Goal: Information Seeking & Learning: Learn about a topic

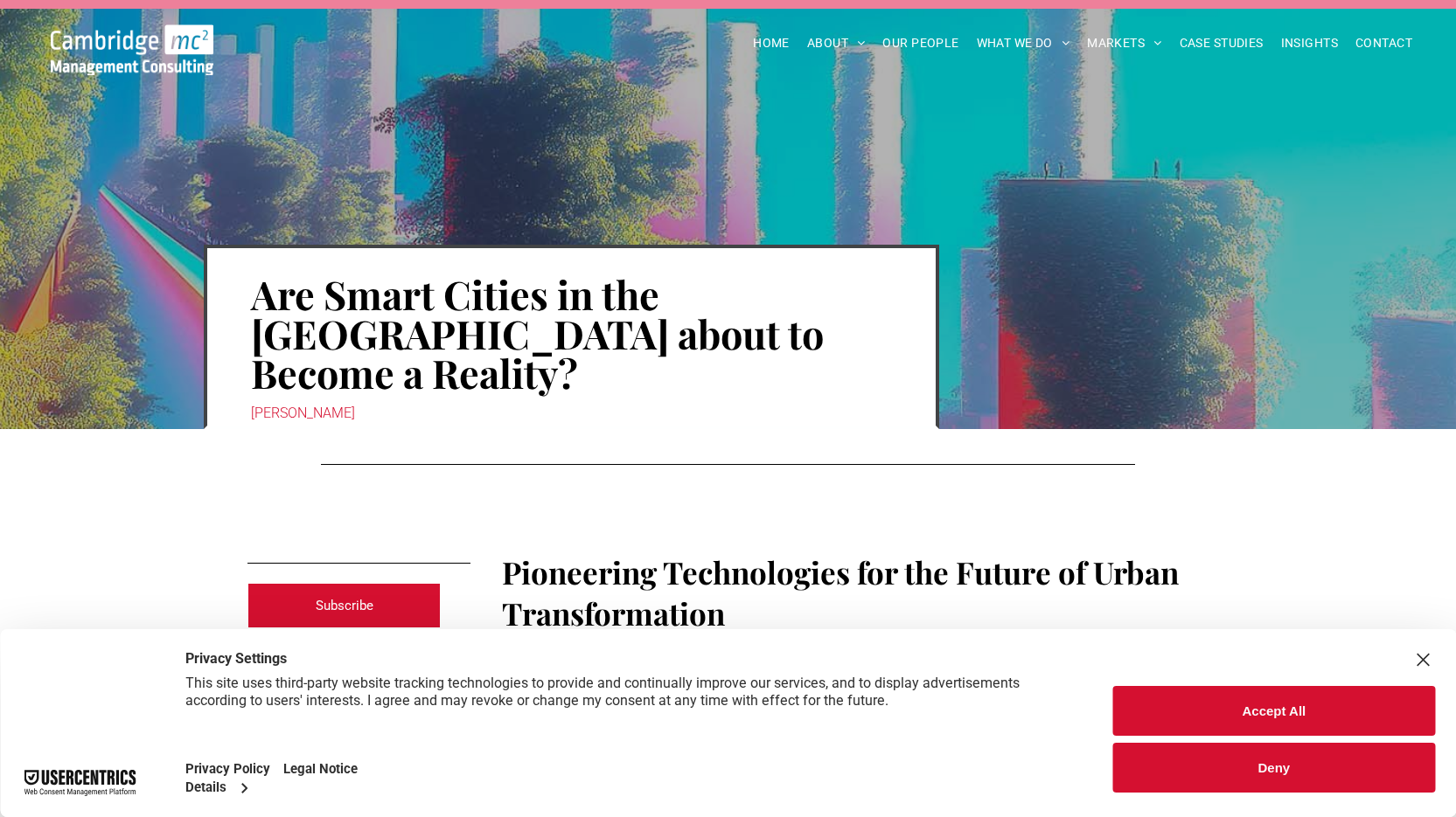
click at [1241, 720] on button "Accept All" at bounding box center [1273, 711] width 321 height 50
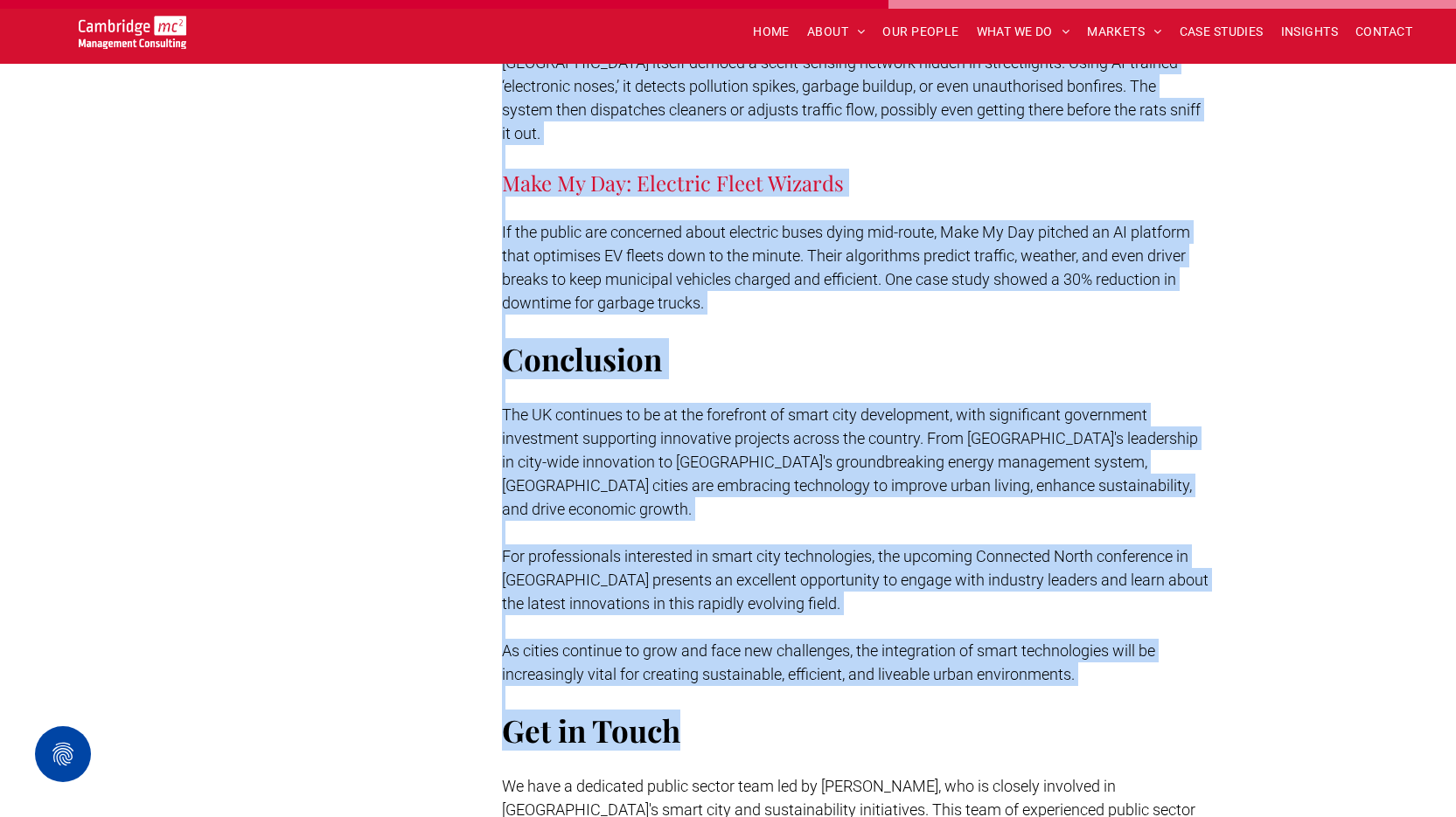
scroll to position [7256, 0]
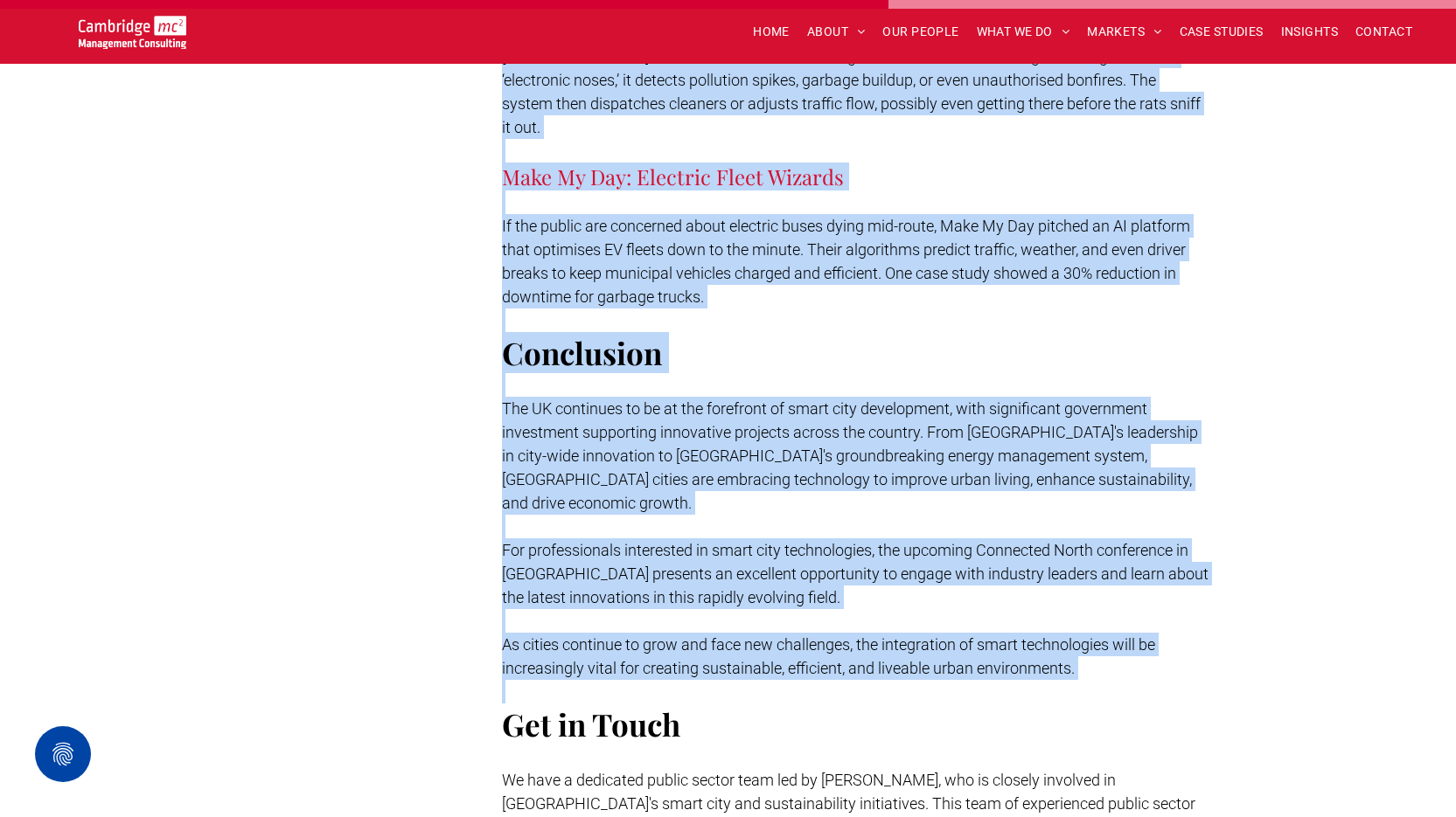
drag, startPoint x: 506, startPoint y: 333, endPoint x: 1051, endPoint y: 534, distance: 580.9
copy div "Loremipsum Dolorsitamet con adi Elitse do Eiusm Temporincididu Utlab etdolo mag…"
click at [1228, 27] on span "CASE STUDIES" at bounding box center [1221, 31] width 84 height 27
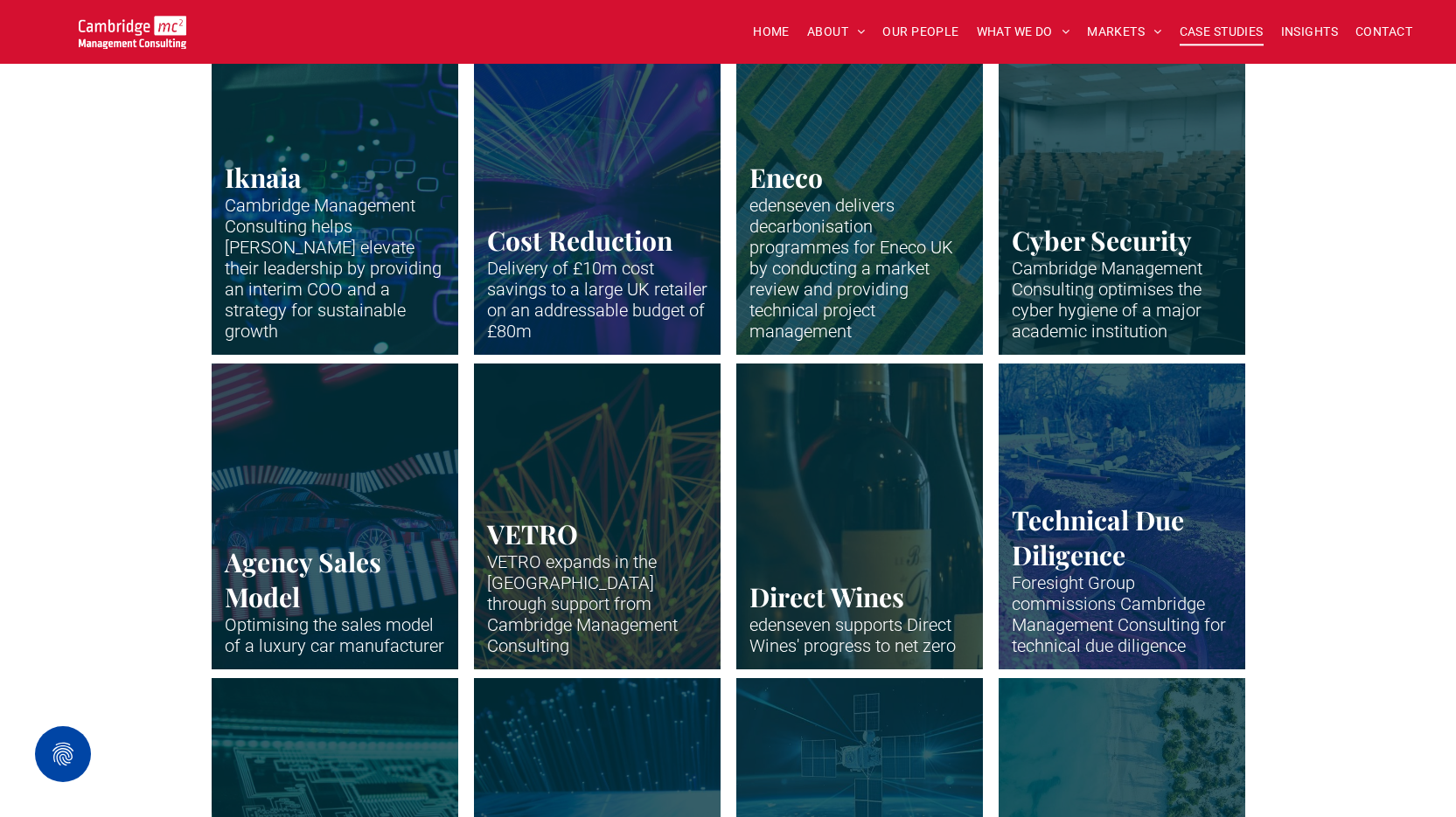
scroll to position [1836, 0]
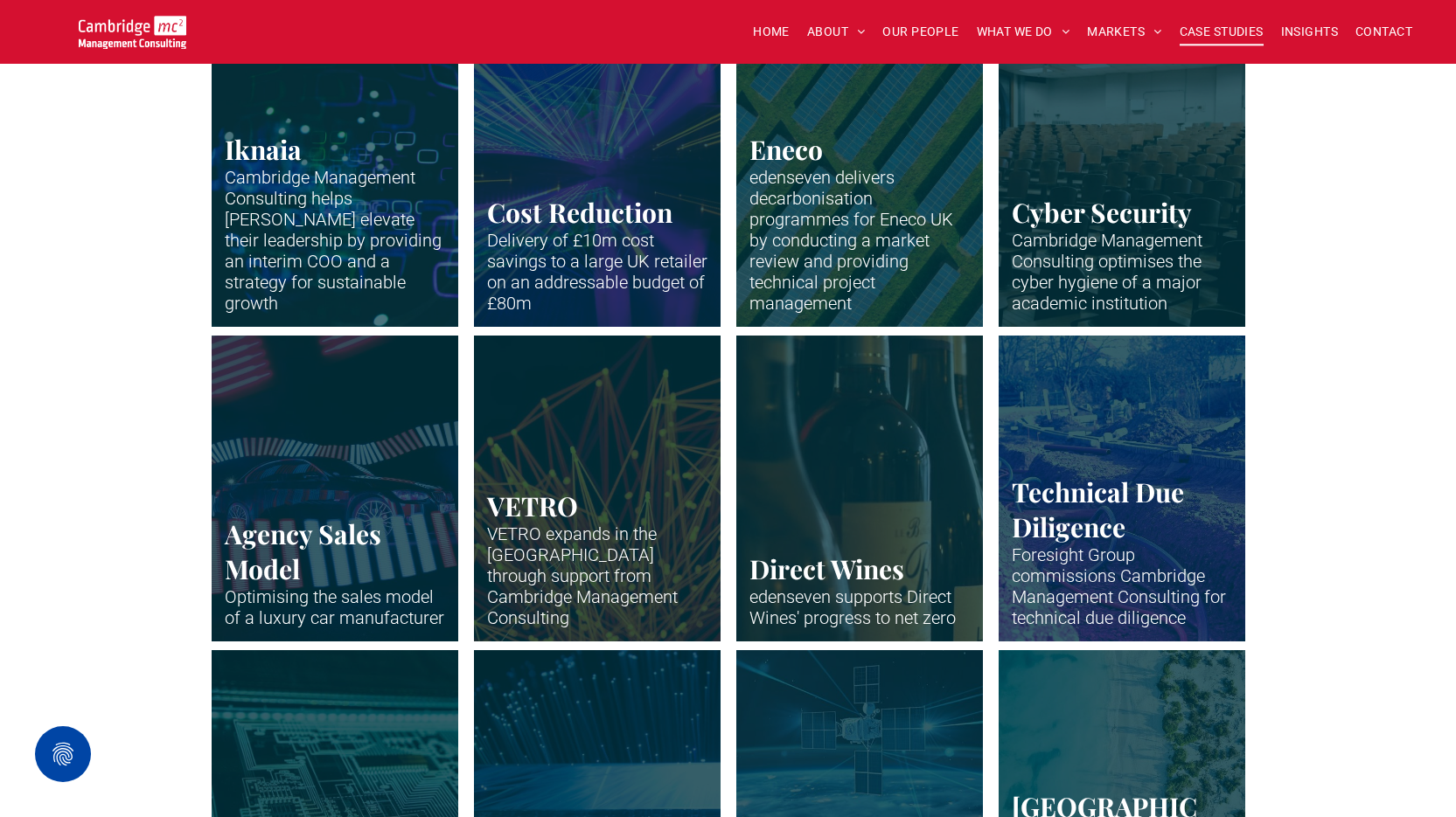
click at [619, 566] on link "Orange neon network and nodes" at bounding box center [597, 488] width 261 height 324
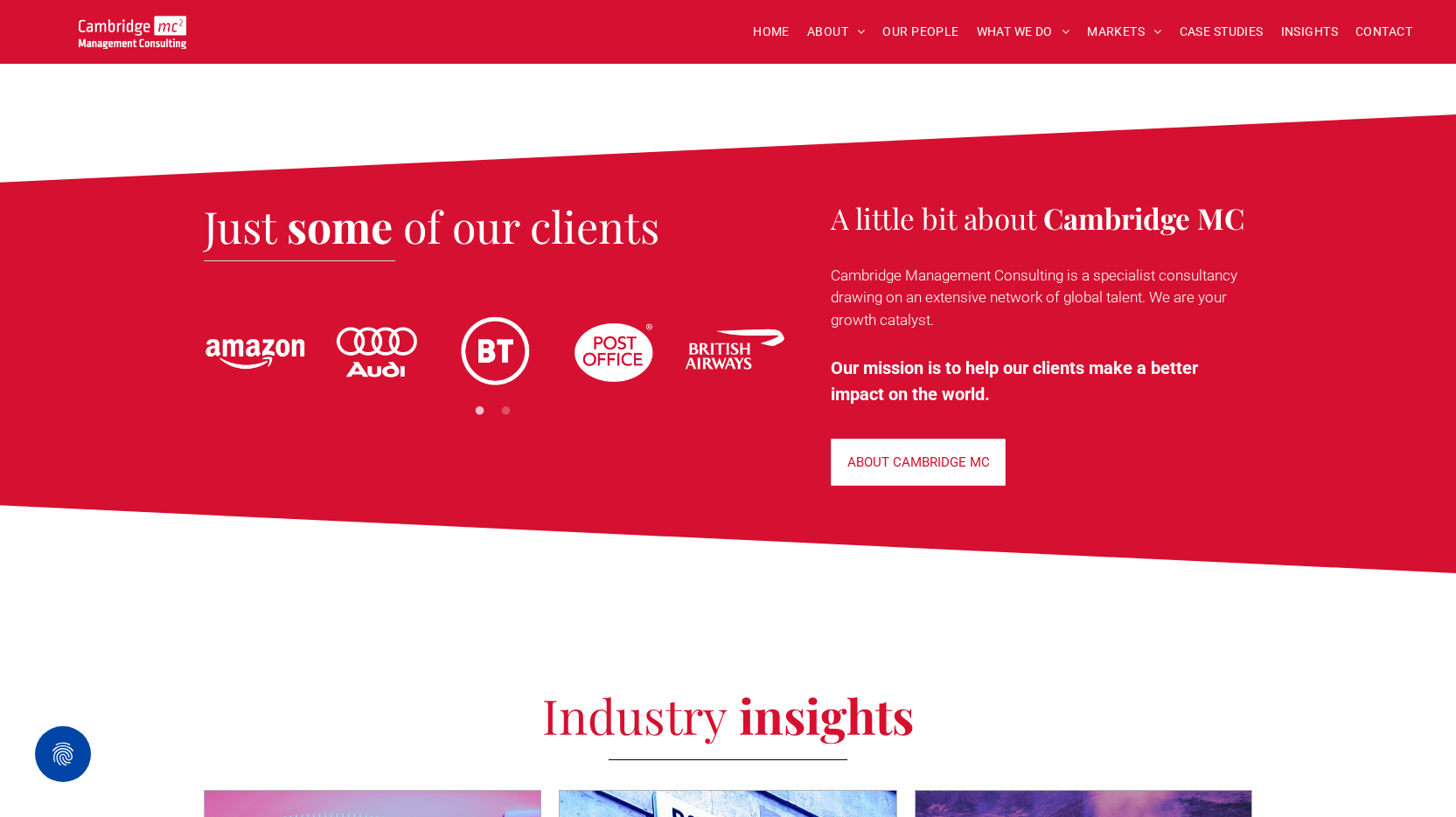
scroll to position [3759, 0]
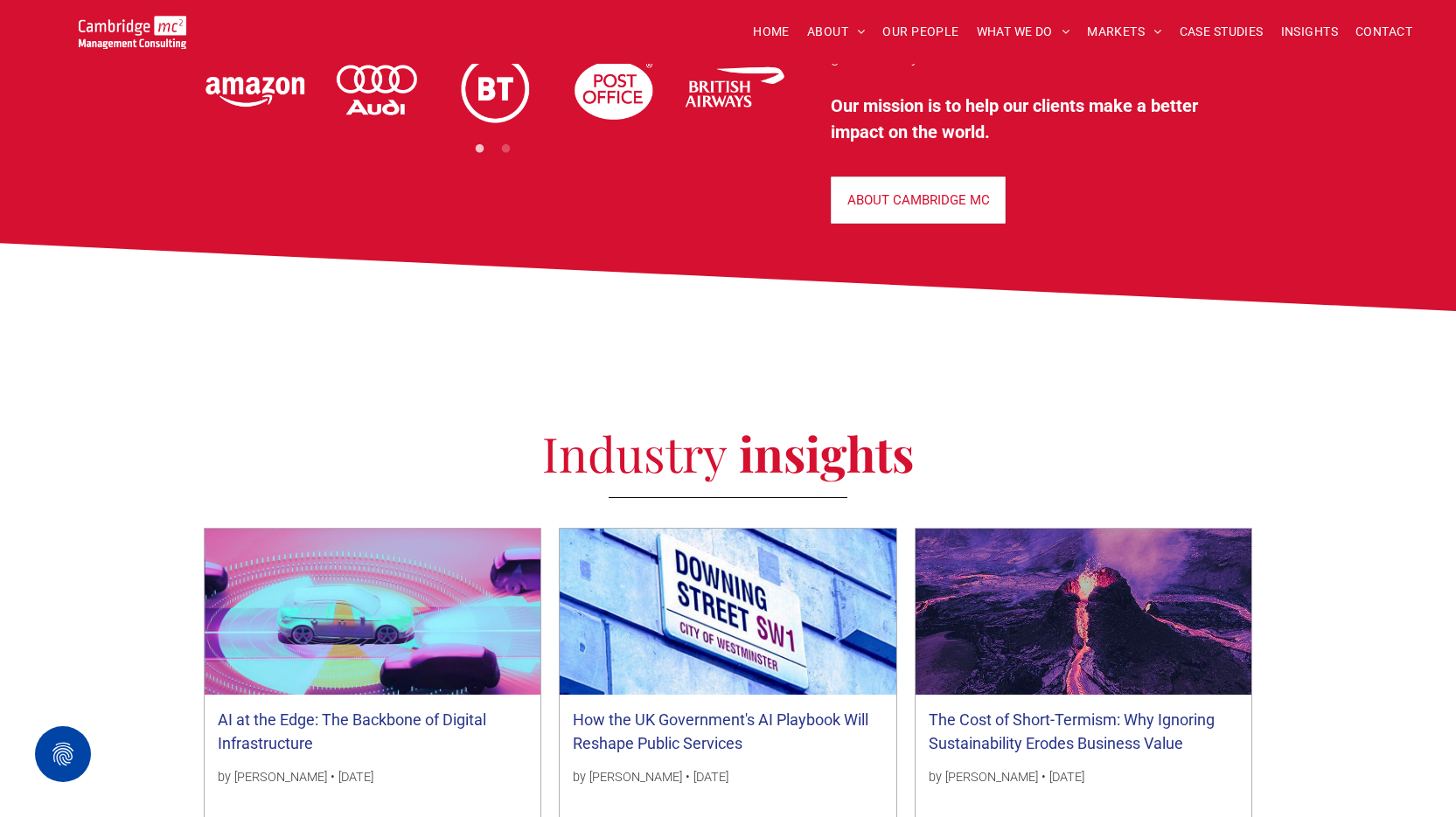
click at [1065, 708] on link "The Cost of Short-Termism: Why Ignoring Sustainability Erodes Business Value" at bounding box center [1084, 732] width 311 height 48
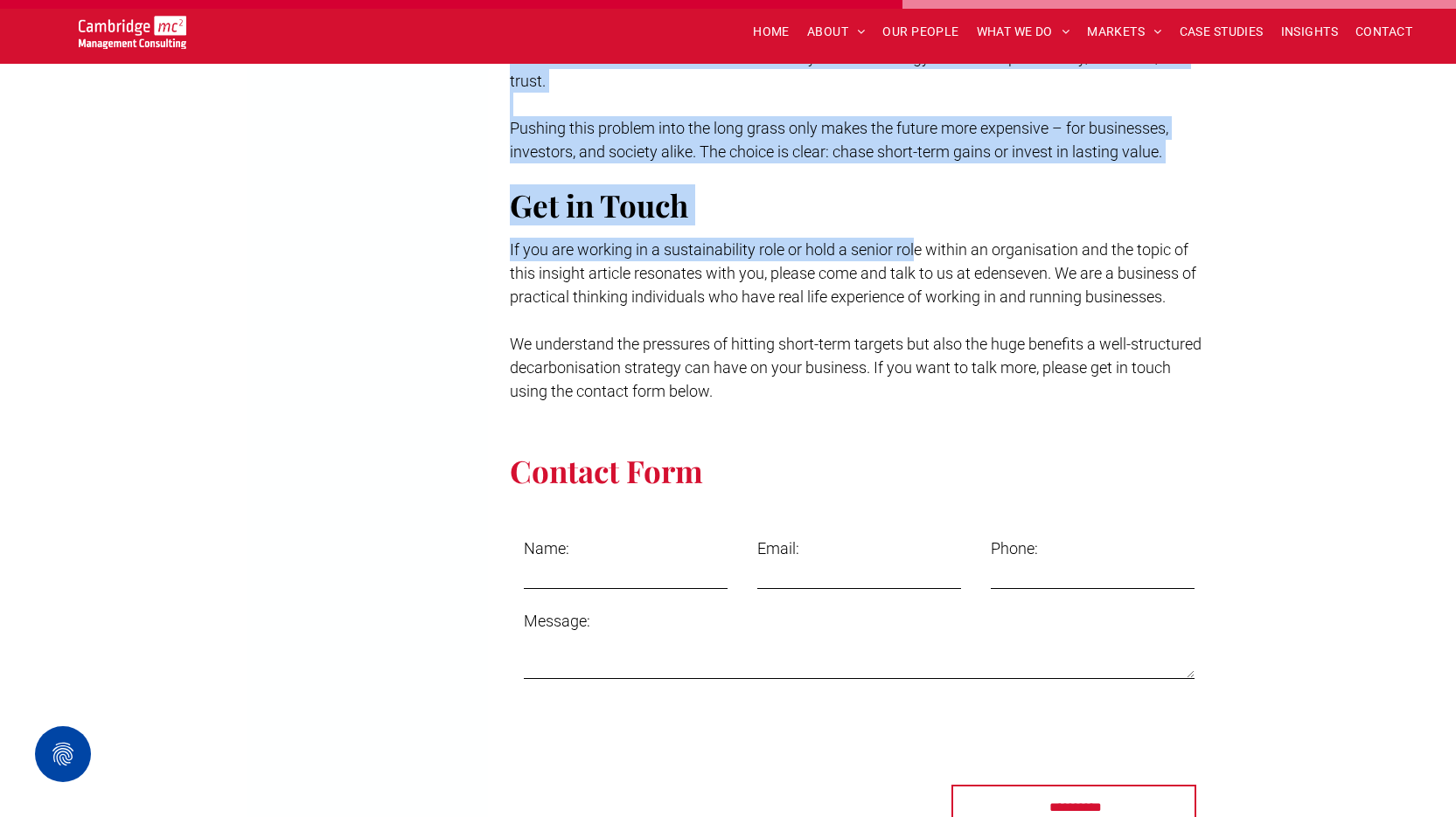
scroll to position [3672, 0]
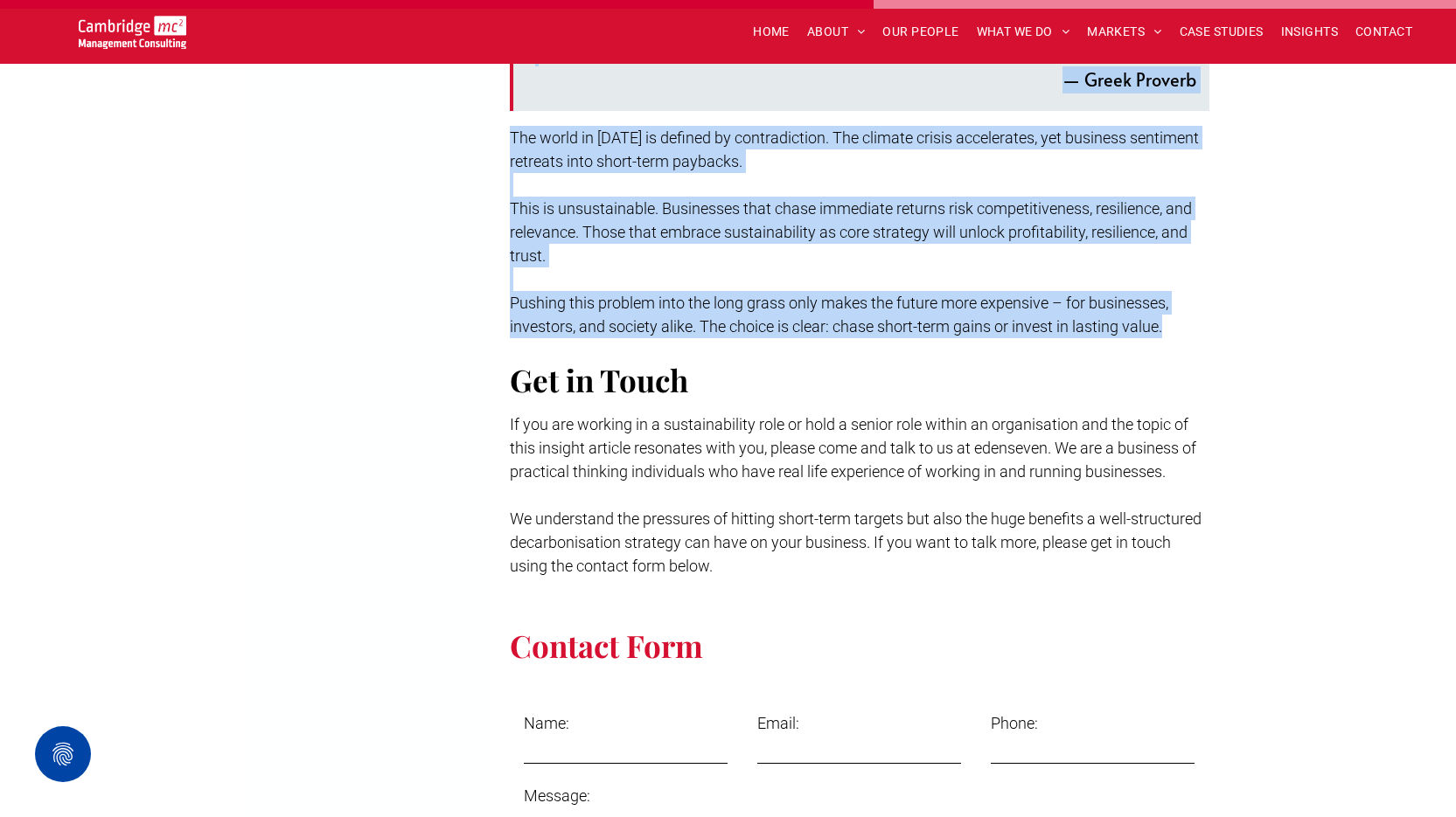
drag, startPoint x: 255, startPoint y: 280, endPoint x: 1168, endPoint y: 290, distance: 913.1
copy div "The Cost of Short-Termism: Why Ignoring Sustainability Erodes Business Value Sc…"
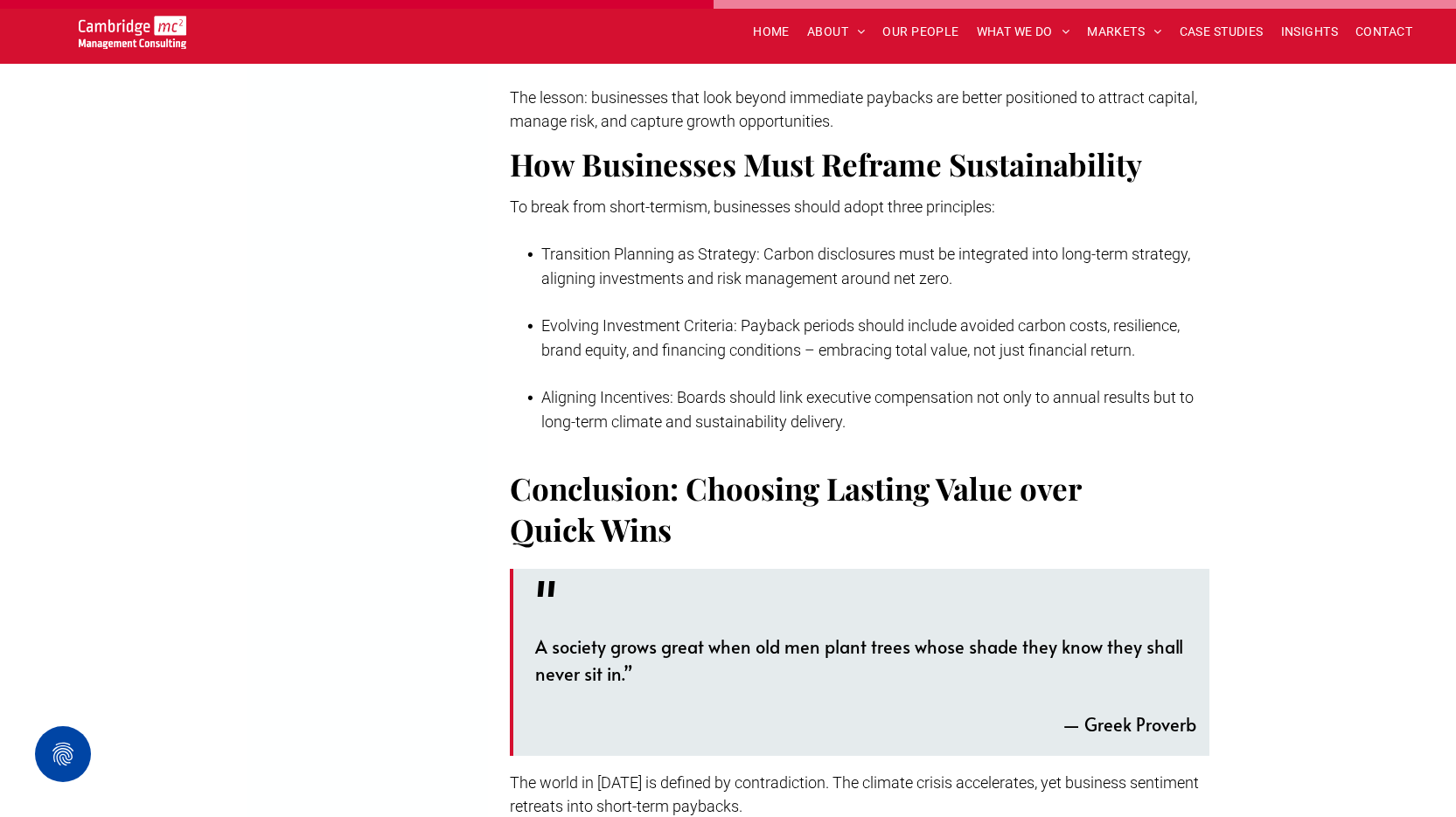
scroll to position [2972, 0]
